Goal: Task Accomplishment & Management: Complete application form

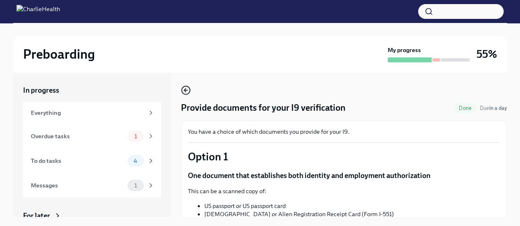
click at [187, 87] on icon "button" at bounding box center [186, 90] width 10 height 10
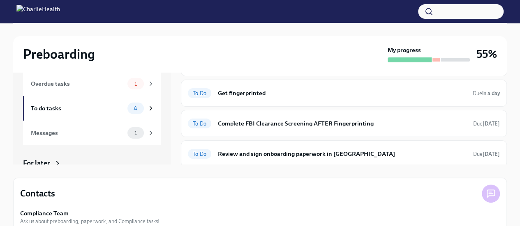
scroll to position [2, 0]
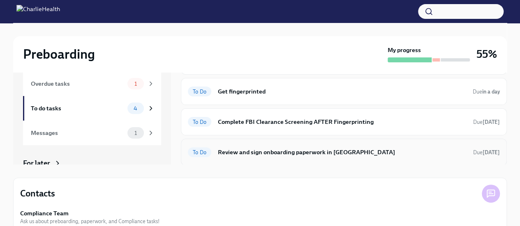
click at [309, 151] on h6 "Review and sign onboarding paperwork in UKG" at bounding box center [342, 152] width 249 height 9
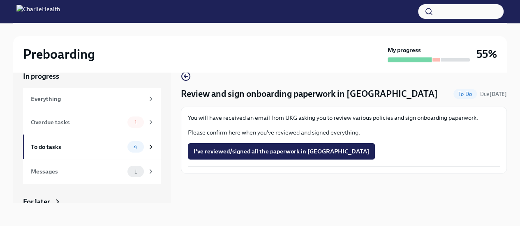
scroll to position [14, 0]
click at [291, 151] on span "I've reviewed/signed all the paperwork in UKG" at bounding box center [280, 151] width 175 height 8
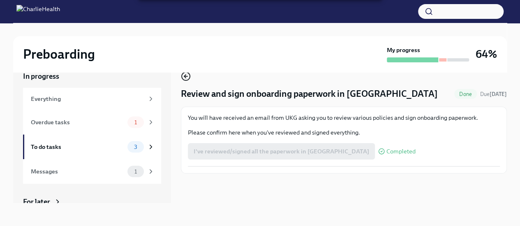
click at [181, 75] on icon "button" at bounding box center [186, 76] width 10 height 10
